Goal: Information Seeking & Learning: Learn about a topic

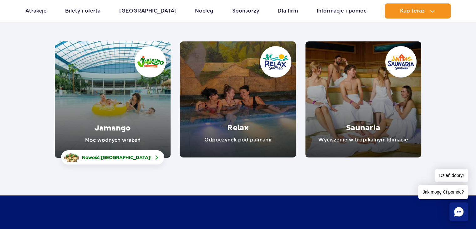
scroll to position [94, 0]
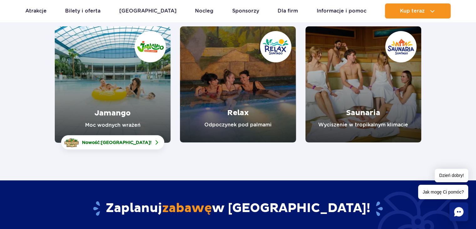
click at [252, 110] on link "Relax" at bounding box center [238, 84] width 116 height 116
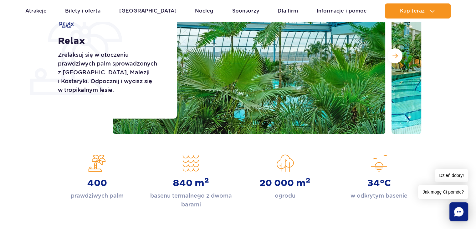
scroll to position [125, 0]
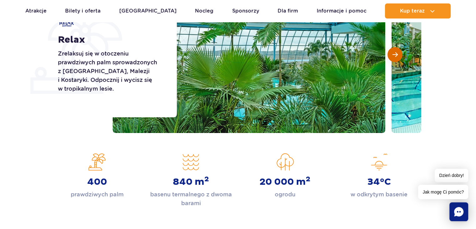
click at [396, 55] on span "Następny slajd" at bounding box center [395, 55] width 5 height 6
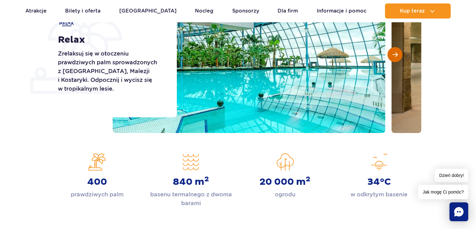
click at [393, 58] on button "Następny slajd" at bounding box center [395, 54] width 15 height 15
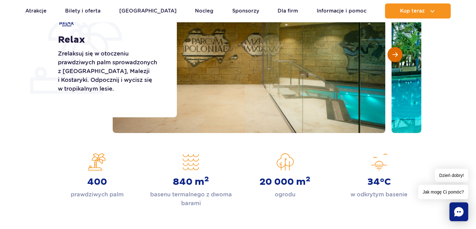
click at [393, 58] on button "Następny slajd" at bounding box center [395, 54] width 15 height 15
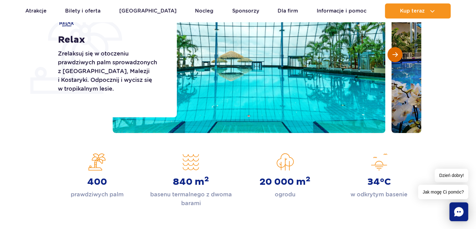
click at [393, 58] on button "Następny slajd" at bounding box center [395, 54] width 15 height 15
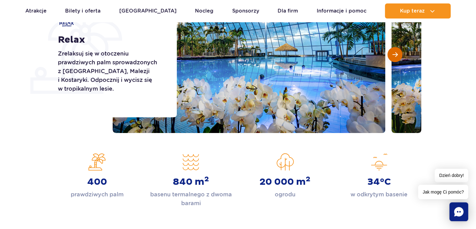
click at [393, 58] on button "Następny slajd" at bounding box center [395, 54] width 15 height 15
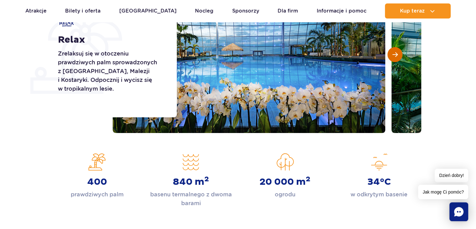
click at [393, 58] on button "Następny slajd" at bounding box center [395, 54] width 15 height 15
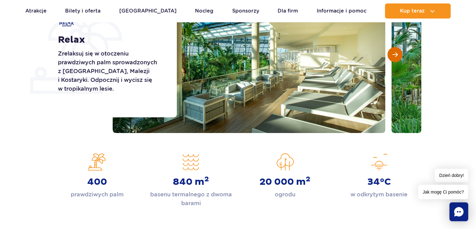
click at [393, 58] on button "Następny slajd" at bounding box center [395, 54] width 15 height 15
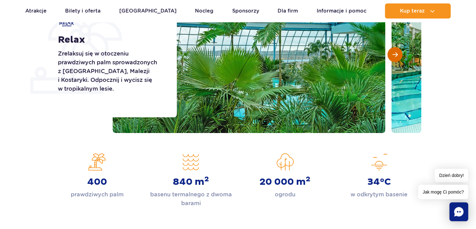
click at [393, 58] on button "Następny slajd" at bounding box center [395, 54] width 15 height 15
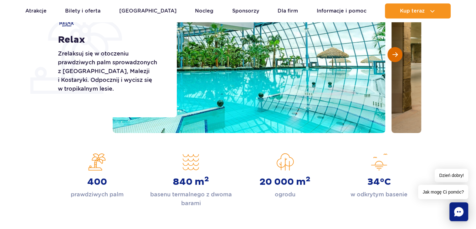
click at [393, 59] on button "Następny slajd" at bounding box center [395, 54] width 15 height 15
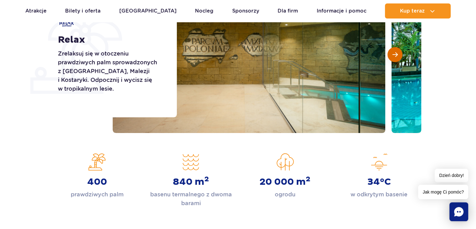
click at [393, 59] on button "Następny slajd" at bounding box center [395, 54] width 15 height 15
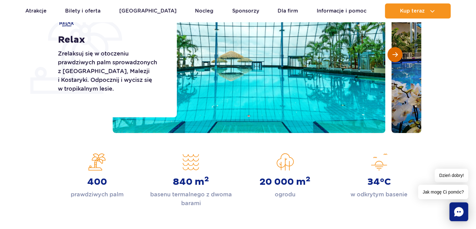
click at [393, 59] on button "Następny slajd" at bounding box center [395, 54] width 15 height 15
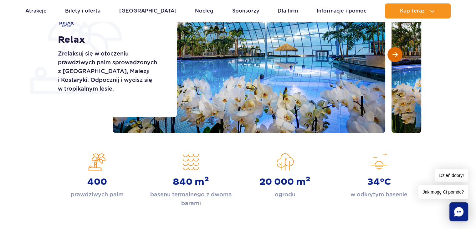
click at [393, 59] on button "Następny slajd" at bounding box center [395, 54] width 15 height 15
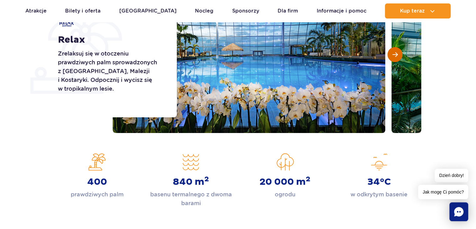
click at [393, 59] on button "Następny slajd" at bounding box center [395, 54] width 15 height 15
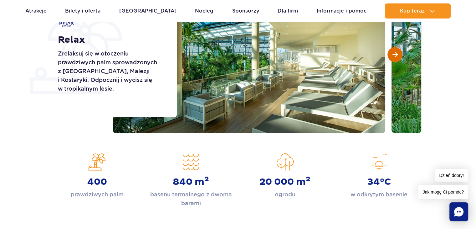
click at [393, 59] on button "Następny slajd" at bounding box center [395, 54] width 15 height 15
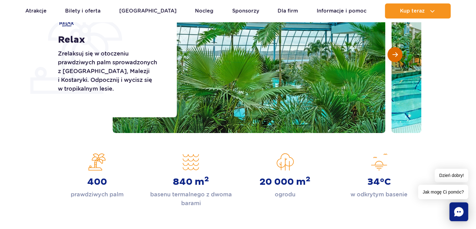
click at [393, 59] on button "Następny slajd" at bounding box center [395, 54] width 15 height 15
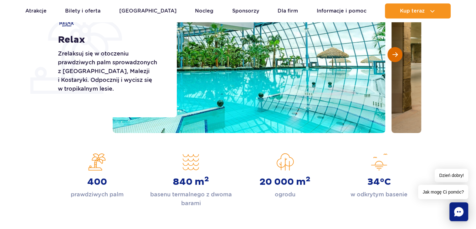
click at [393, 59] on button "Następny slajd" at bounding box center [395, 54] width 15 height 15
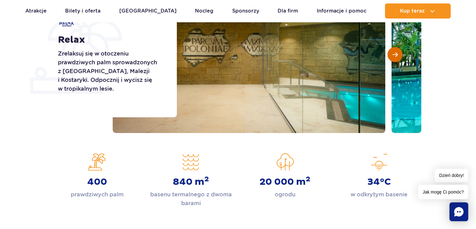
click at [393, 59] on button "Następny slajd" at bounding box center [395, 54] width 15 height 15
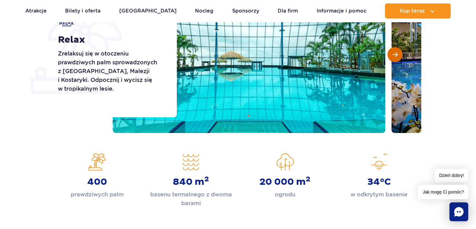
click at [393, 59] on button "Następny slajd" at bounding box center [395, 54] width 15 height 15
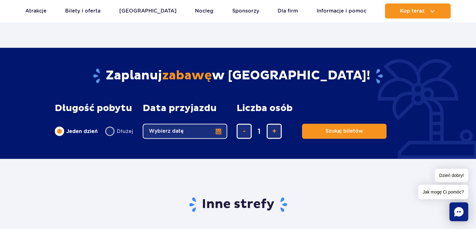
scroll to position [784, 0]
